Goal: Find specific page/section

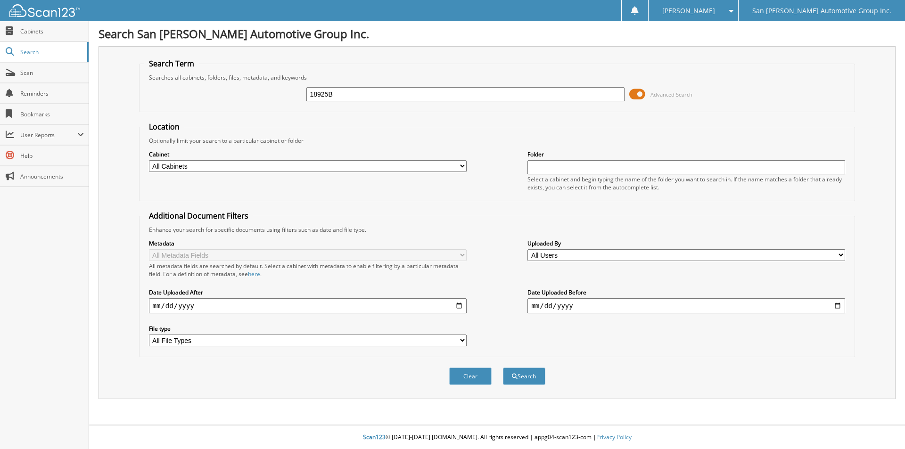
type input "18925B"
click at [503, 368] on button "Search" at bounding box center [524, 376] width 42 height 17
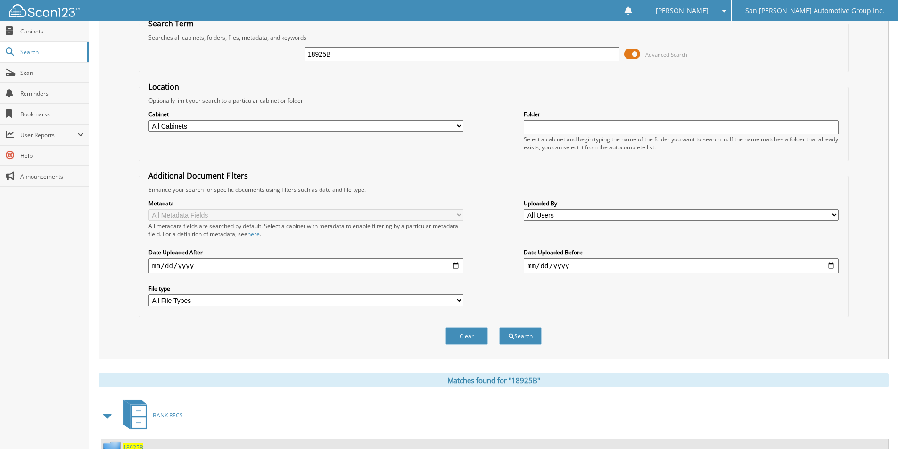
scroll to position [78, 0]
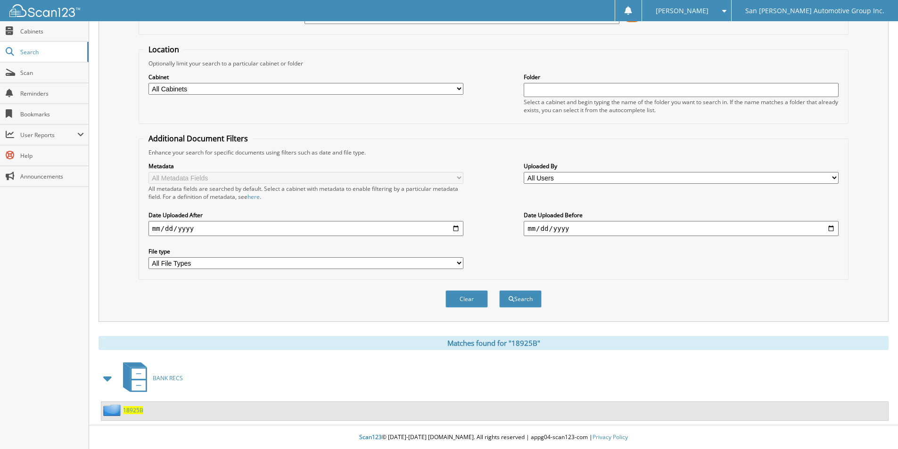
click at [124, 408] on span "18925B" at bounding box center [133, 410] width 20 height 8
